Goal: Find specific page/section: Find specific page/section

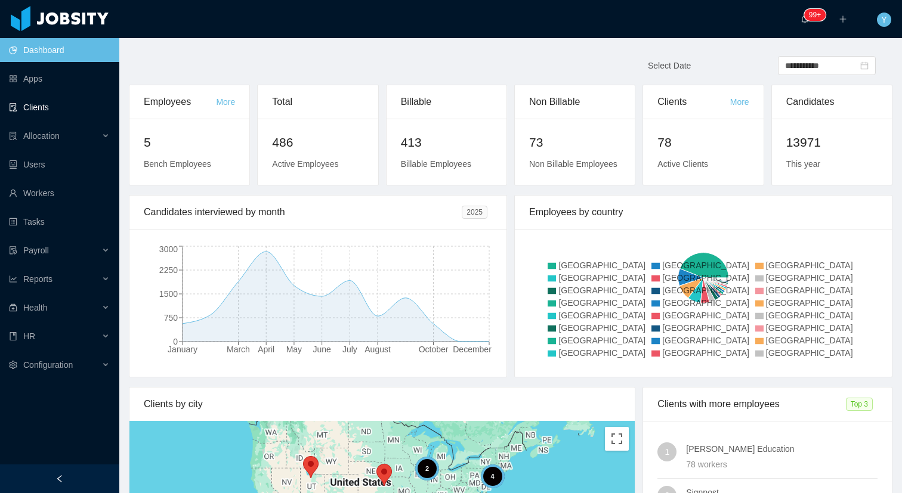
click at [64, 102] on link "Clients" at bounding box center [59, 107] width 101 height 24
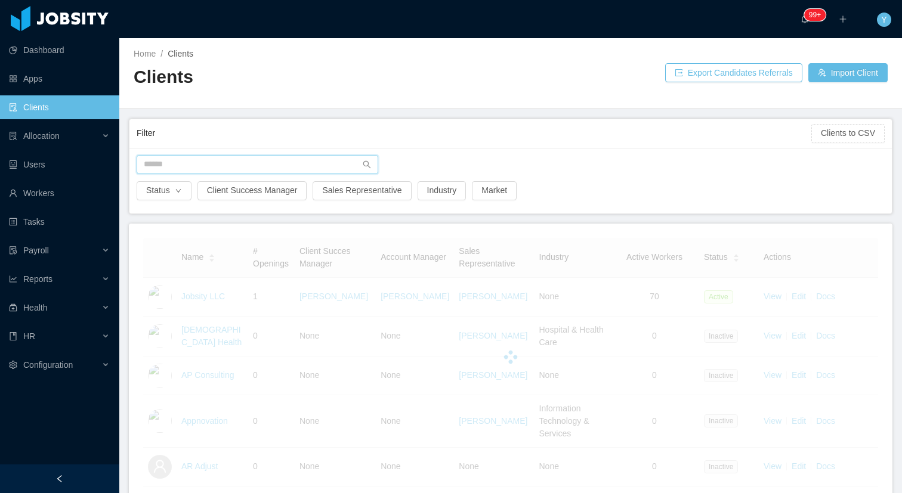
click at [205, 169] on input "text" at bounding box center [257, 164] width 241 height 19
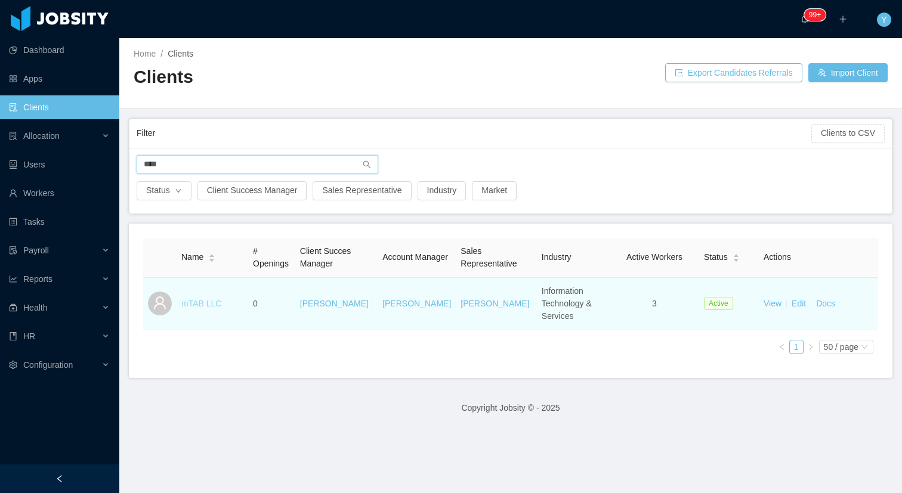
type input "****"
click at [209, 299] on link "mTAB LLC" at bounding box center [201, 304] width 40 height 10
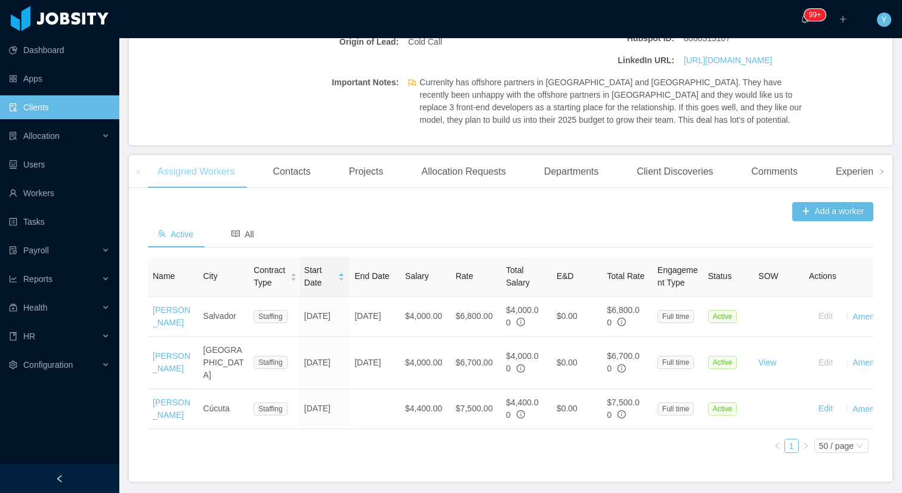
scroll to position [284, 0]
click at [222, 224] on div "Active All" at bounding box center [206, 233] width 116 height 27
click at [81, 305] on div "Health" at bounding box center [59, 308] width 119 height 24
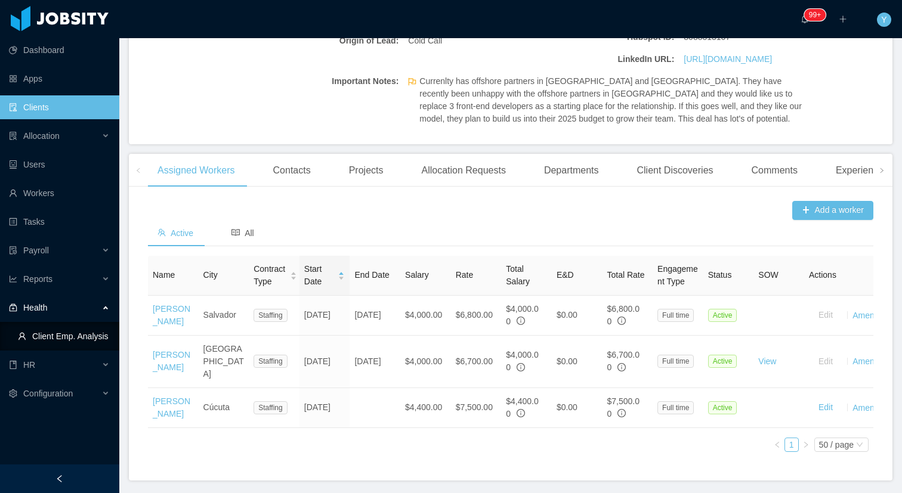
click at [59, 337] on link "Client Emp. Analysis" at bounding box center [64, 336] width 92 height 24
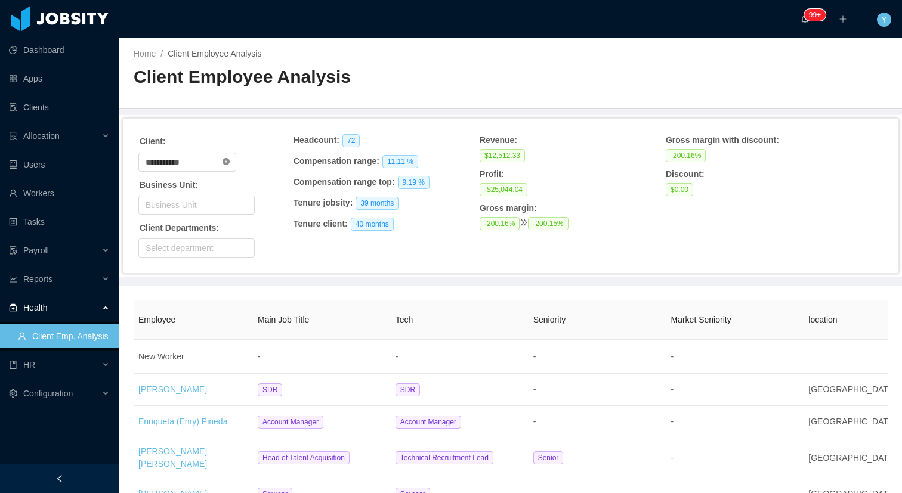
click at [230, 160] on icon "icon: close-circle" at bounding box center [225, 161] width 7 height 7
click at [218, 160] on input "text" at bounding box center [187, 162] width 98 height 19
click at [210, 199] on li "mTAB LLC" at bounding box center [191, 203] width 107 height 19
type input "********"
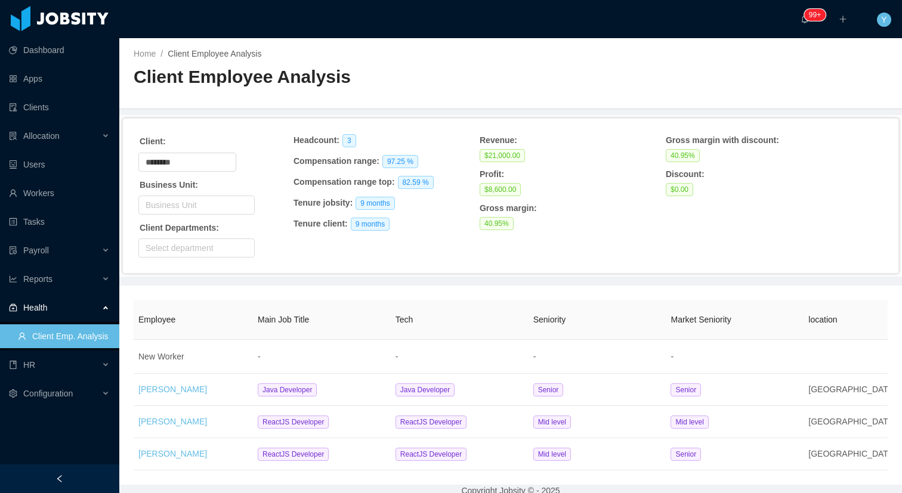
scroll to position [27, 0]
